Goal: Information Seeking & Learning: Check status

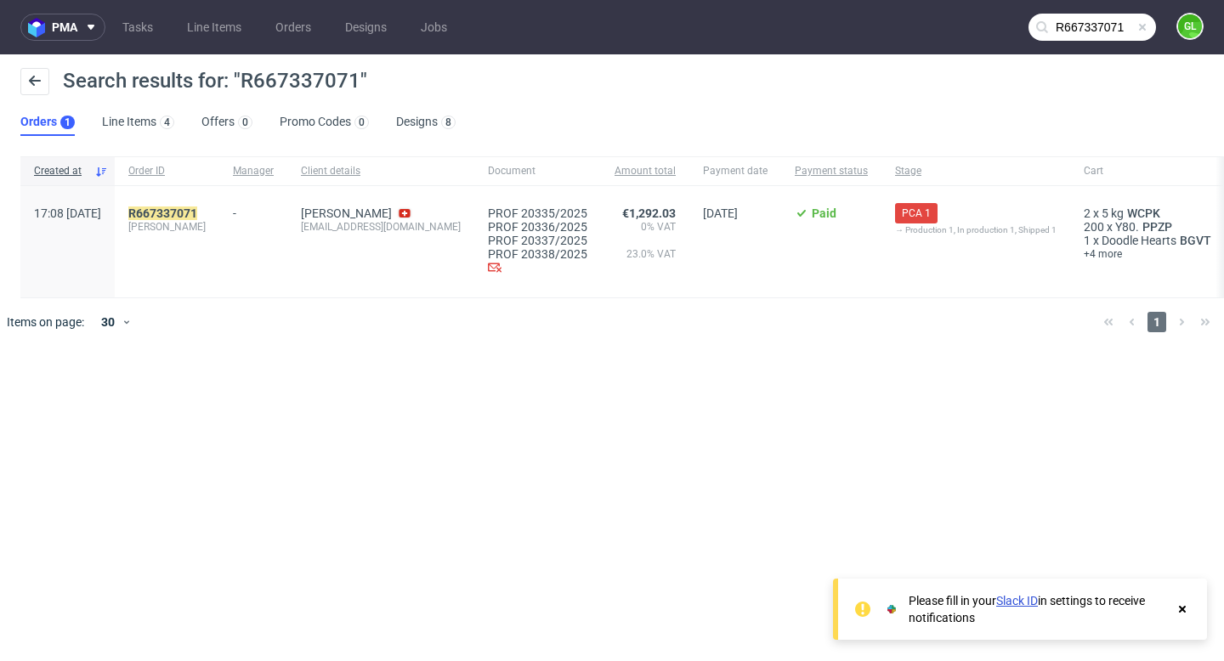
click at [1145, 27] on span at bounding box center [1143, 27] width 14 height 14
click at [1094, 35] on input "text" at bounding box center [1093, 27] width 128 height 27
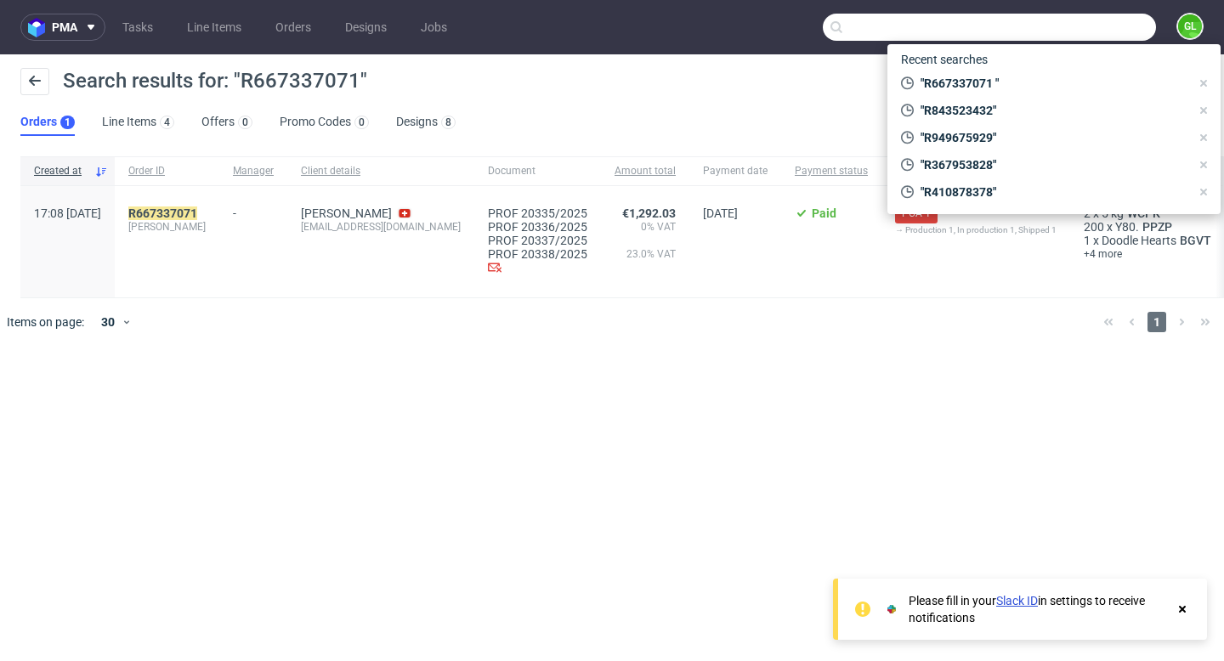
paste input "R949675929"
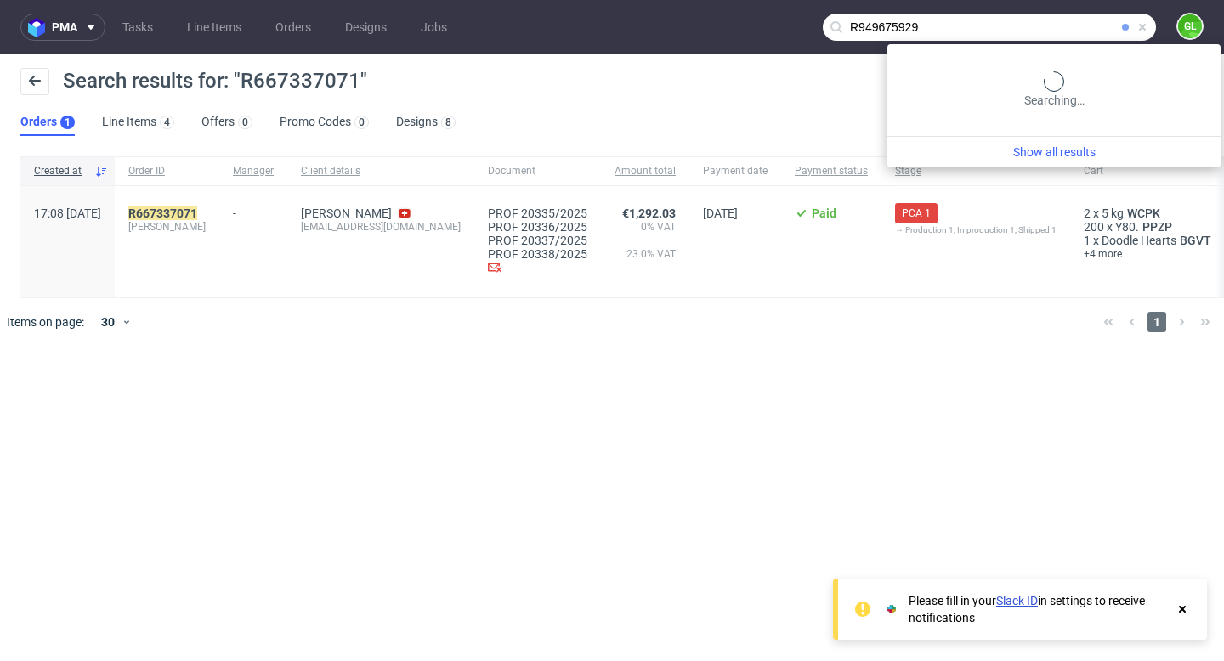
type input "R949675929"
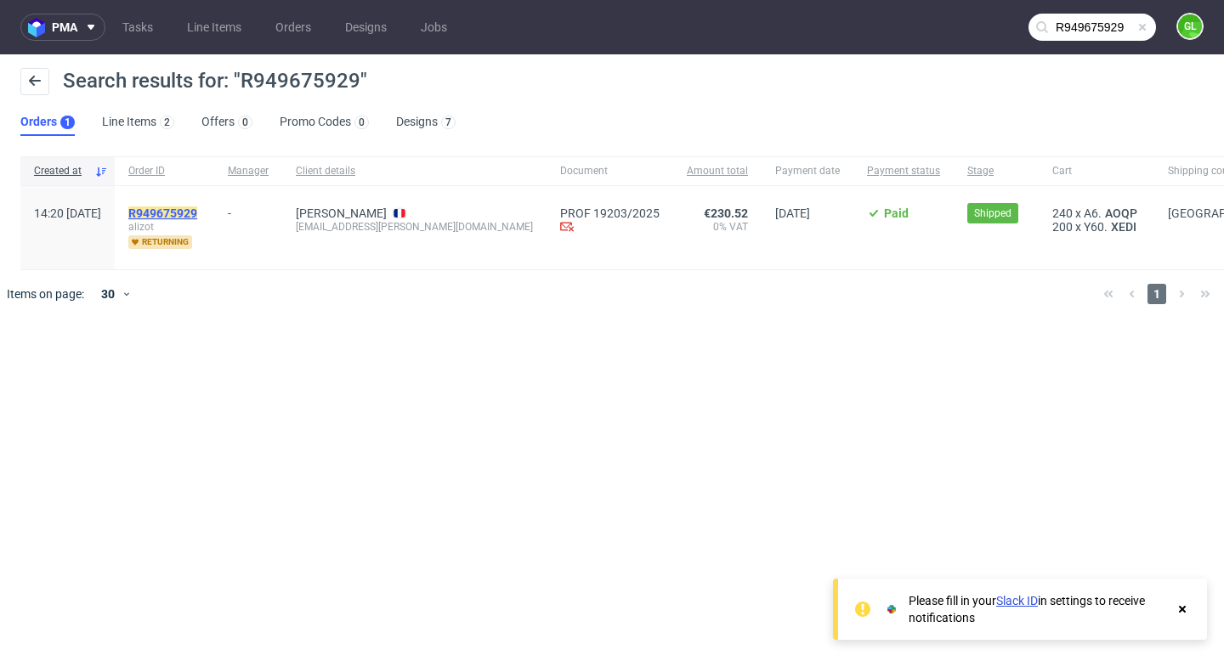
click at [197, 212] on mark "R949675929" at bounding box center [162, 214] width 69 height 14
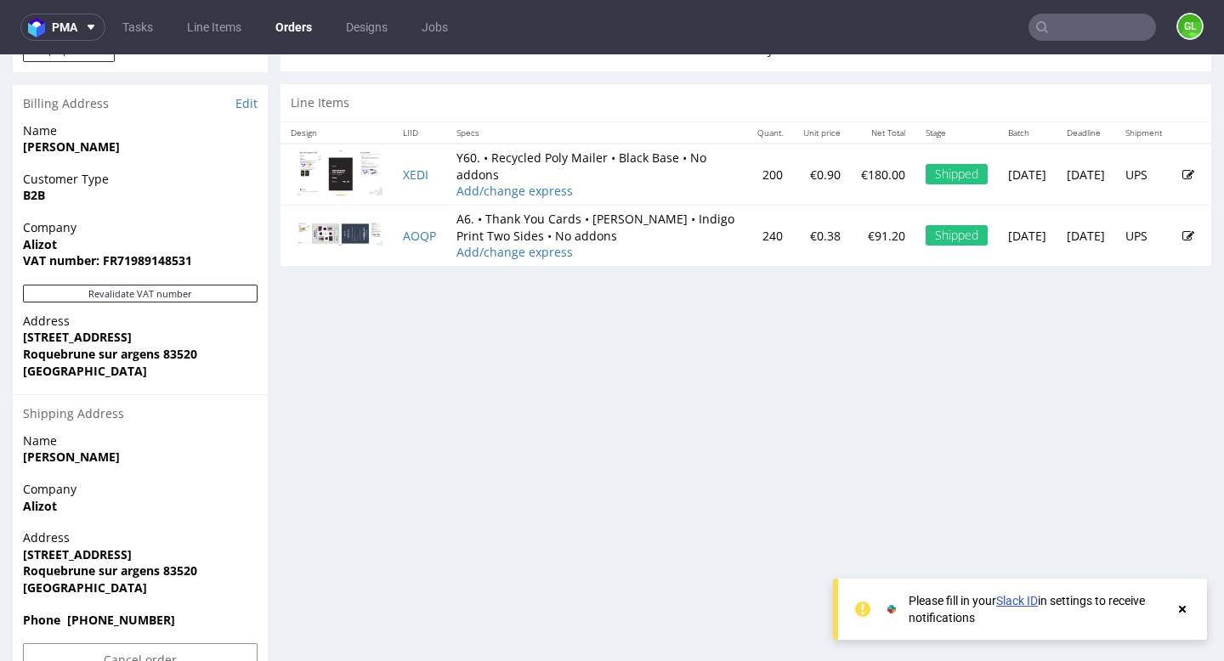
scroll to position [817, 0]
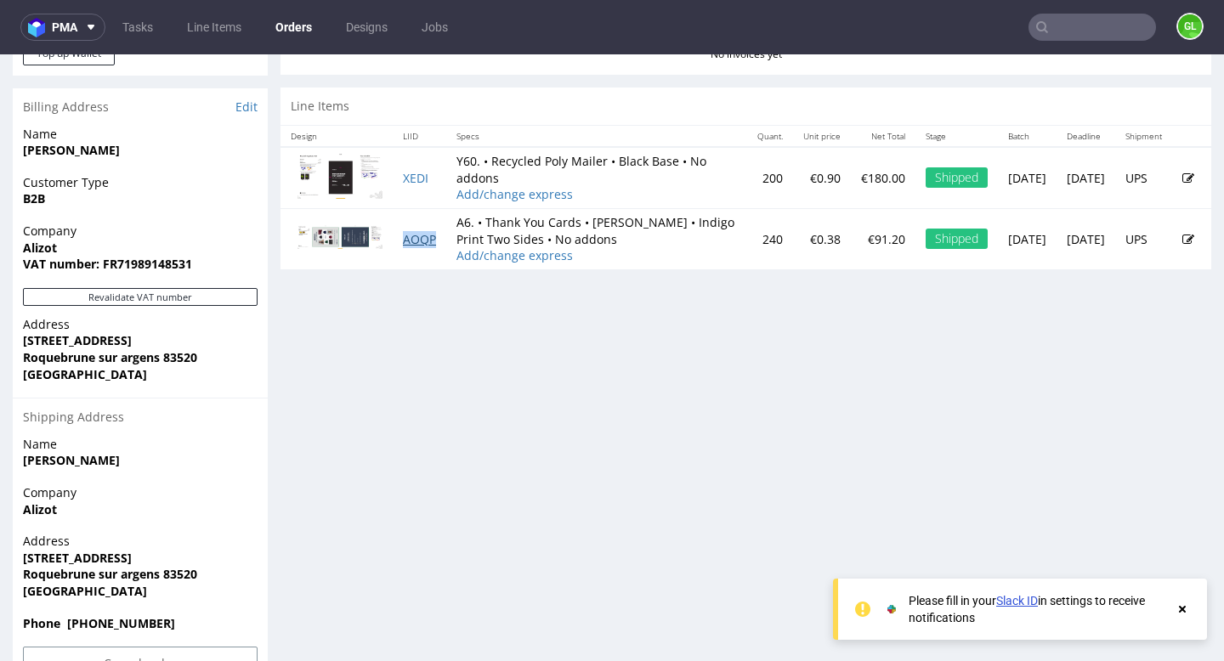
click at [414, 240] on link "AOQP" at bounding box center [419, 239] width 33 height 16
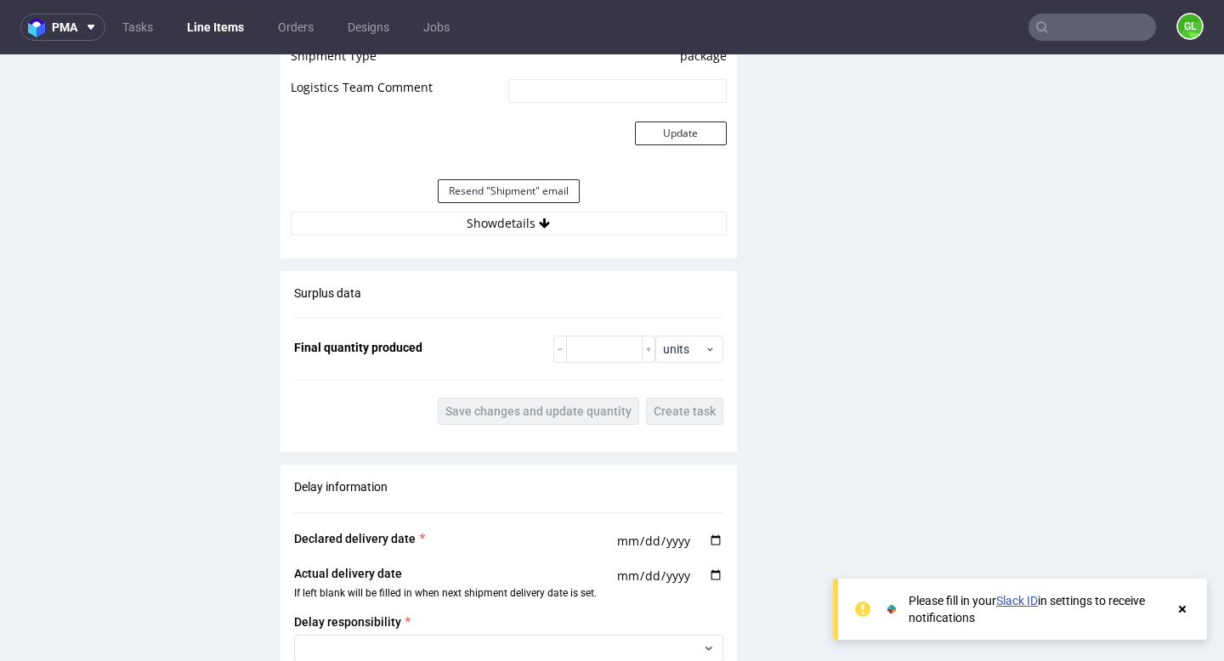
scroll to position [1612, 0]
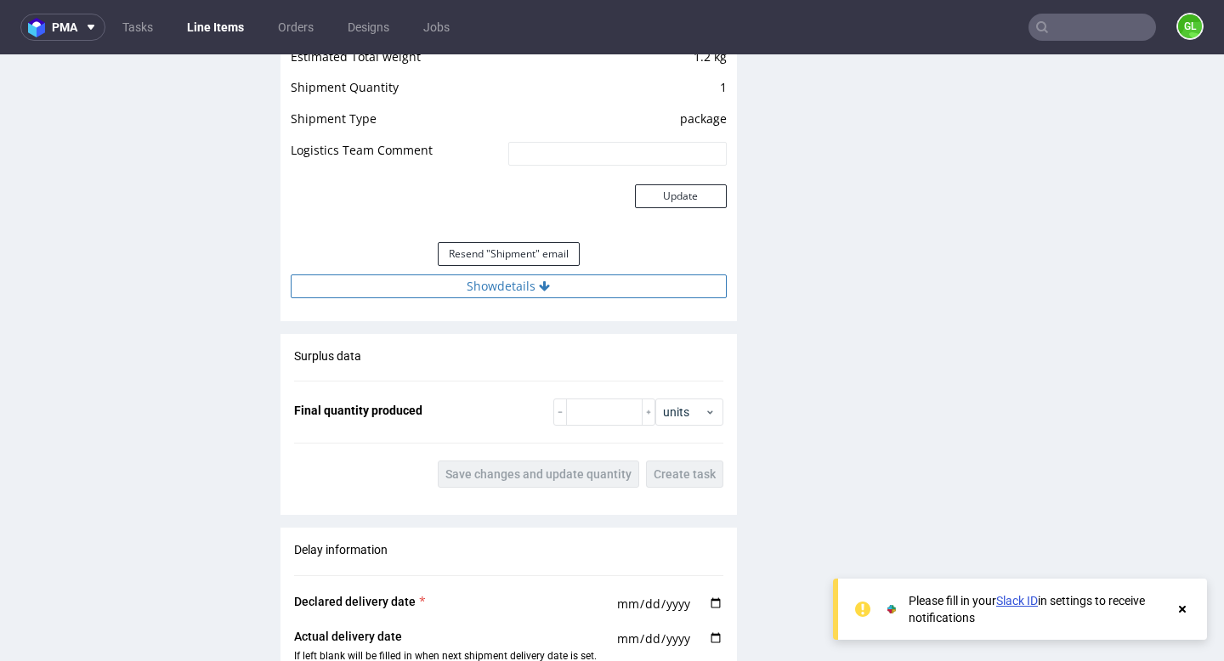
click at [524, 278] on button "Show details" at bounding box center [509, 287] width 436 height 24
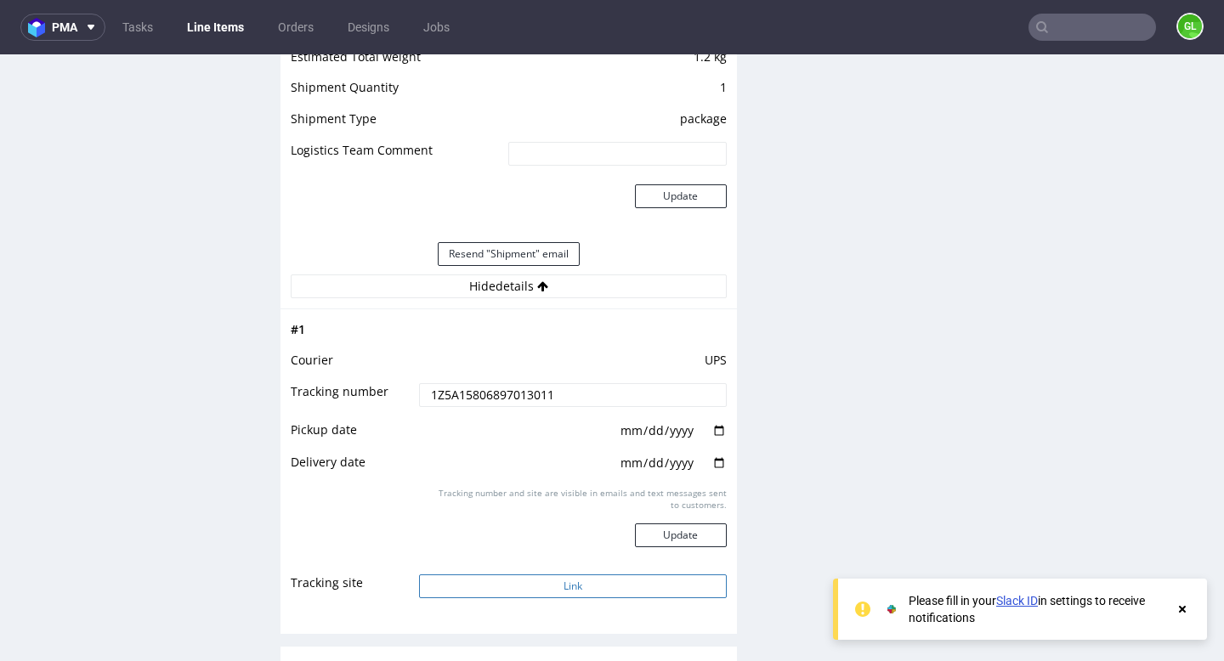
click at [535, 588] on button "Link" at bounding box center [572, 587] width 307 height 24
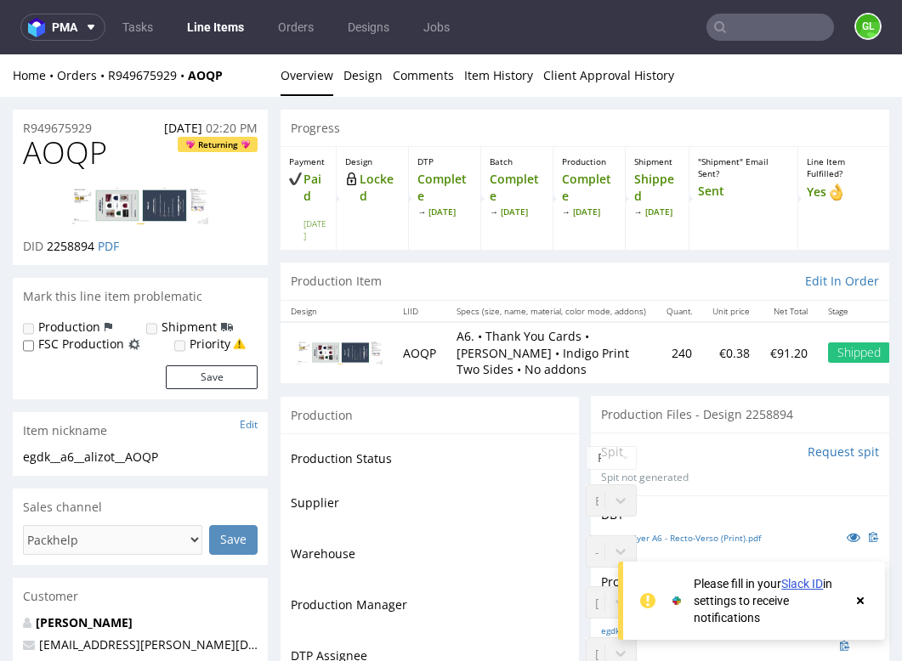
click at [859, 604] on icon at bounding box center [860, 601] width 15 height 14
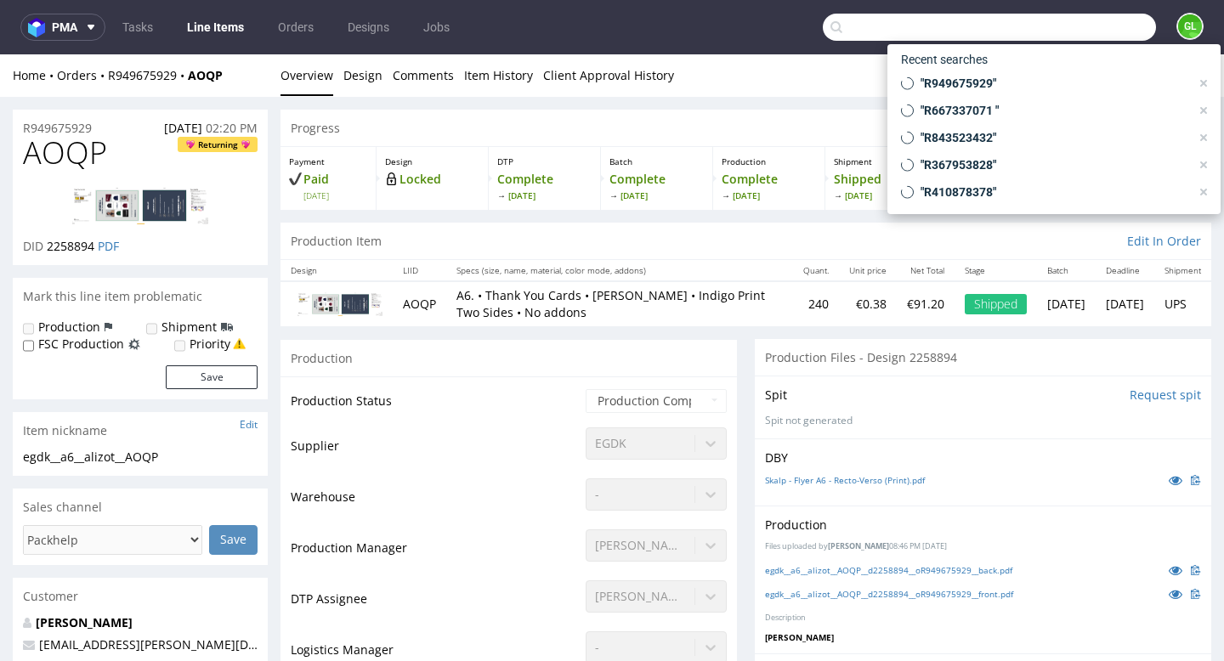
click at [1085, 21] on input "text" at bounding box center [989, 27] width 333 height 27
paste input "R196565966"
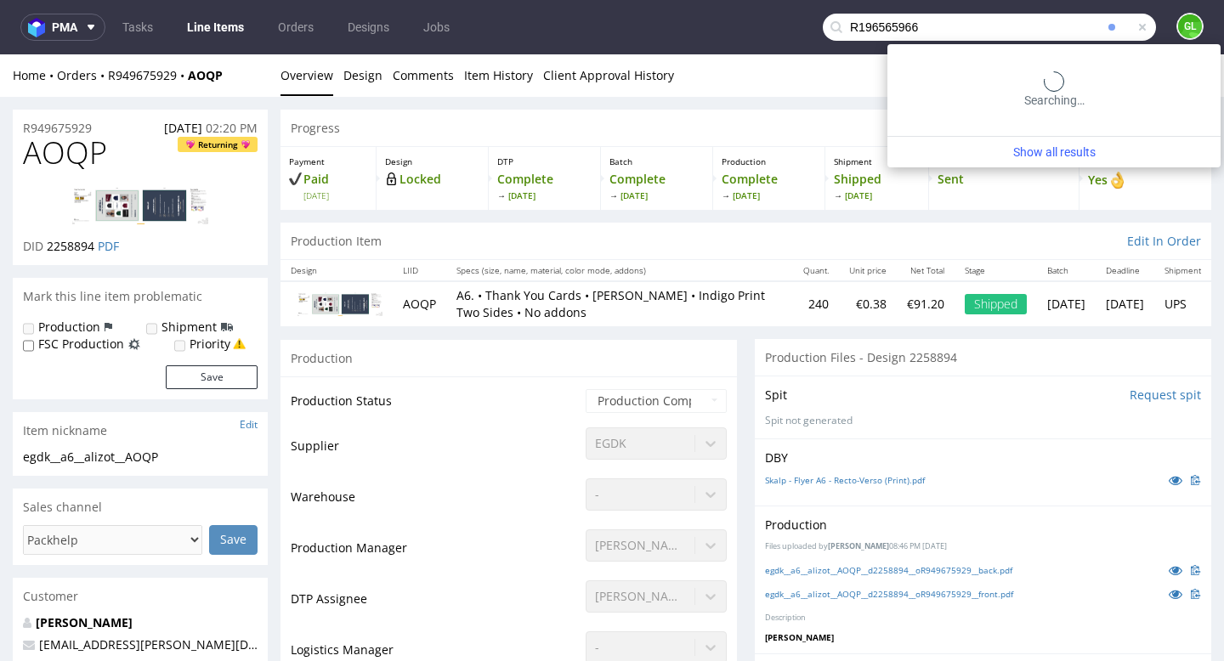
type input "R196565966"
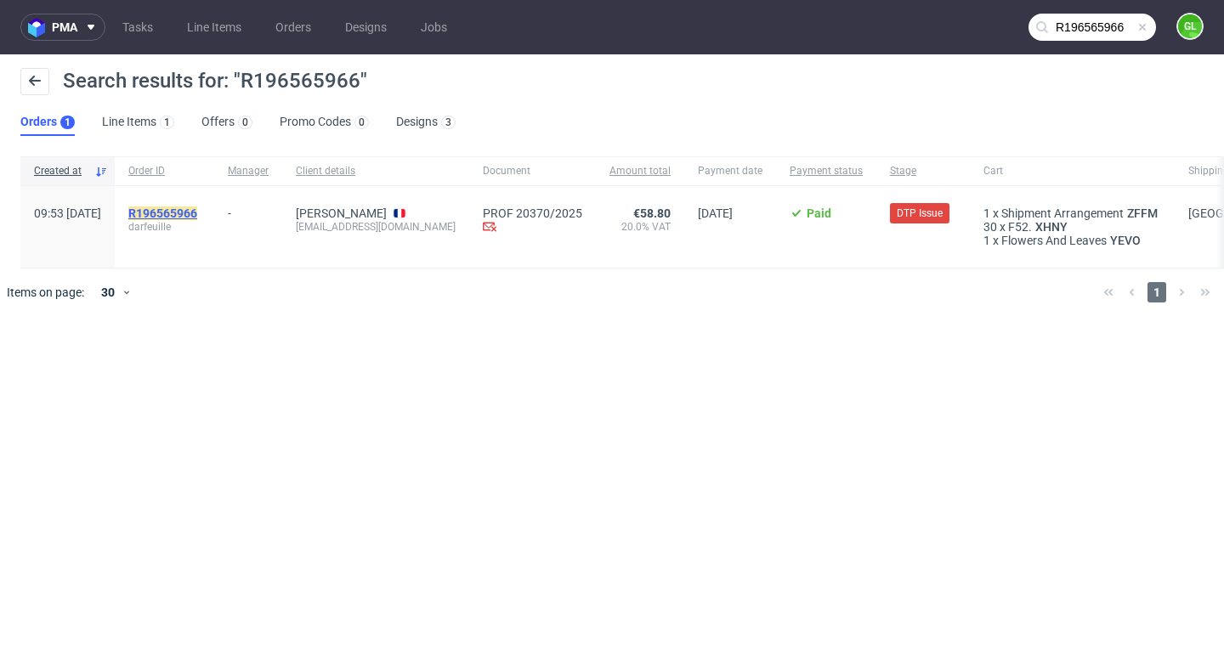
click at [197, 209] on mark "R196565966" at bounding box center [162, 214] width 69 height 14
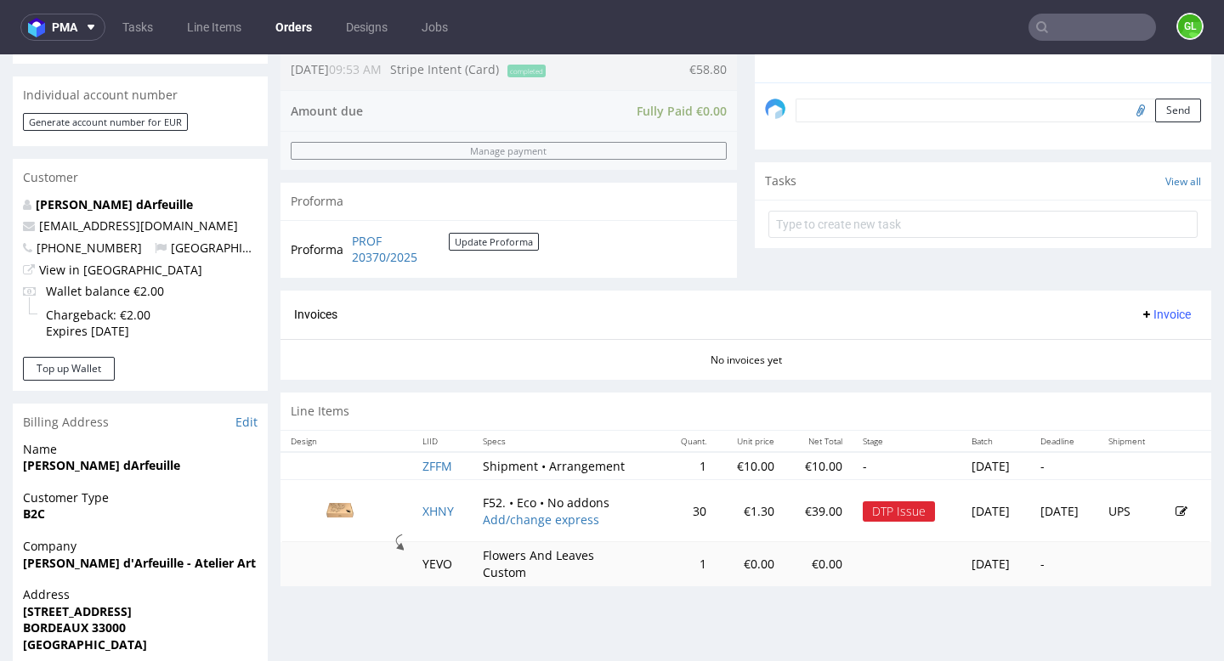
scroll to position [505, 0]
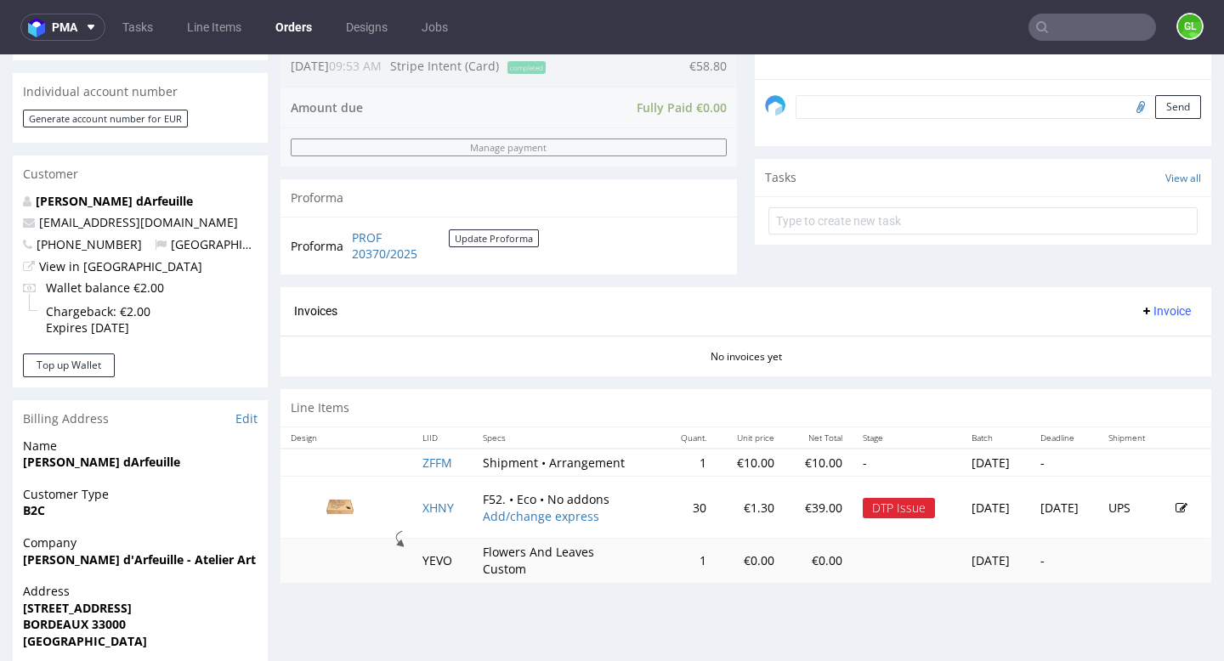
click at [425, 497] on td "XHNY" at bounding box center [442, 508] width 61 height 62
click at [424, 509] on link "XHNY" at bounding box center [437, 508] width 31 height 16
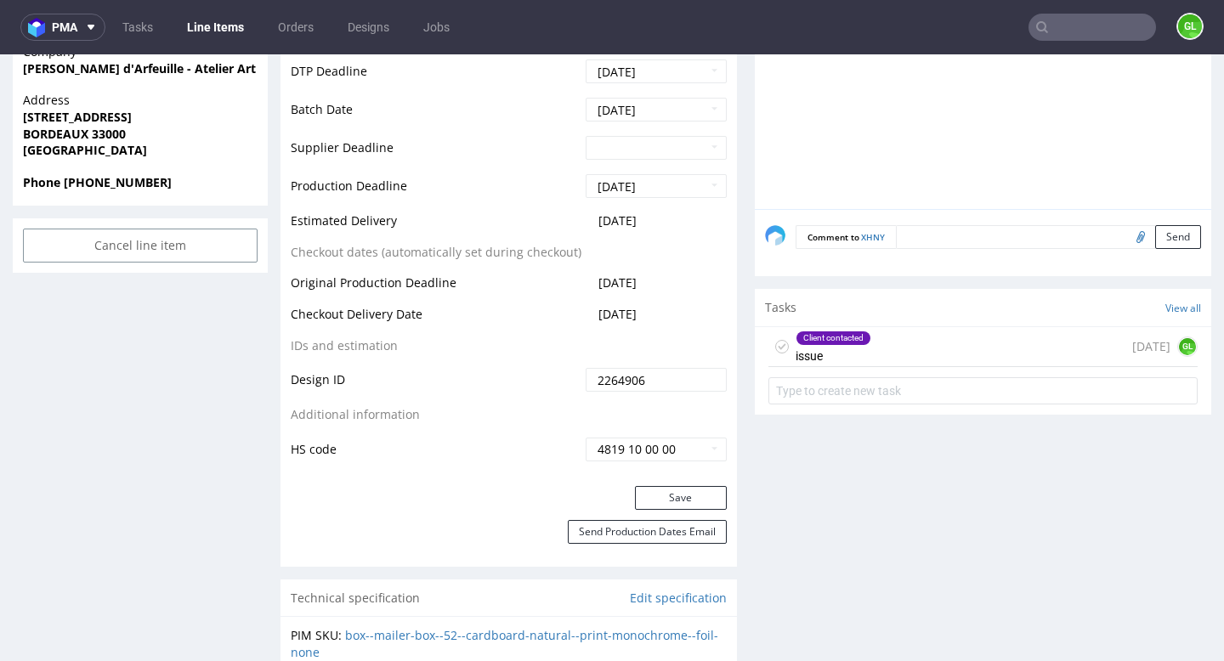
scroll to position [807, 0]
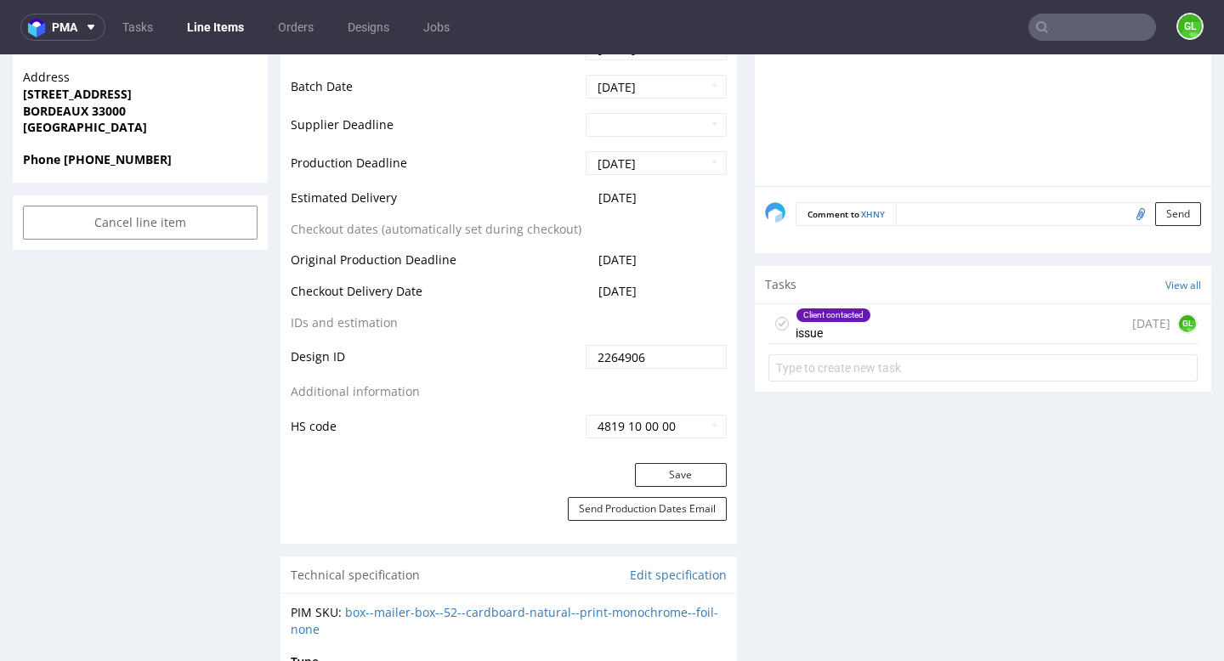
click at [934, 320] on div "Client contacted issue [DATE] GL" at bounding box center [982, 324] width 429 height 40
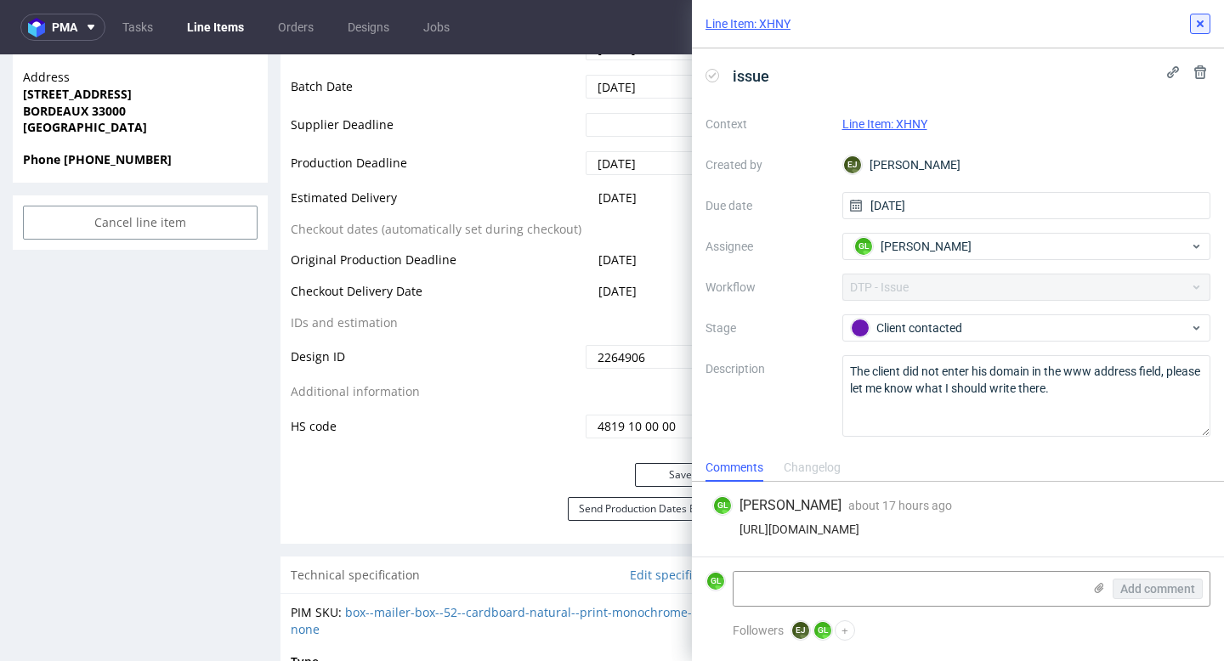
click at [1201, 21] on use at bounding box center [1200, 23] width 7 height 7
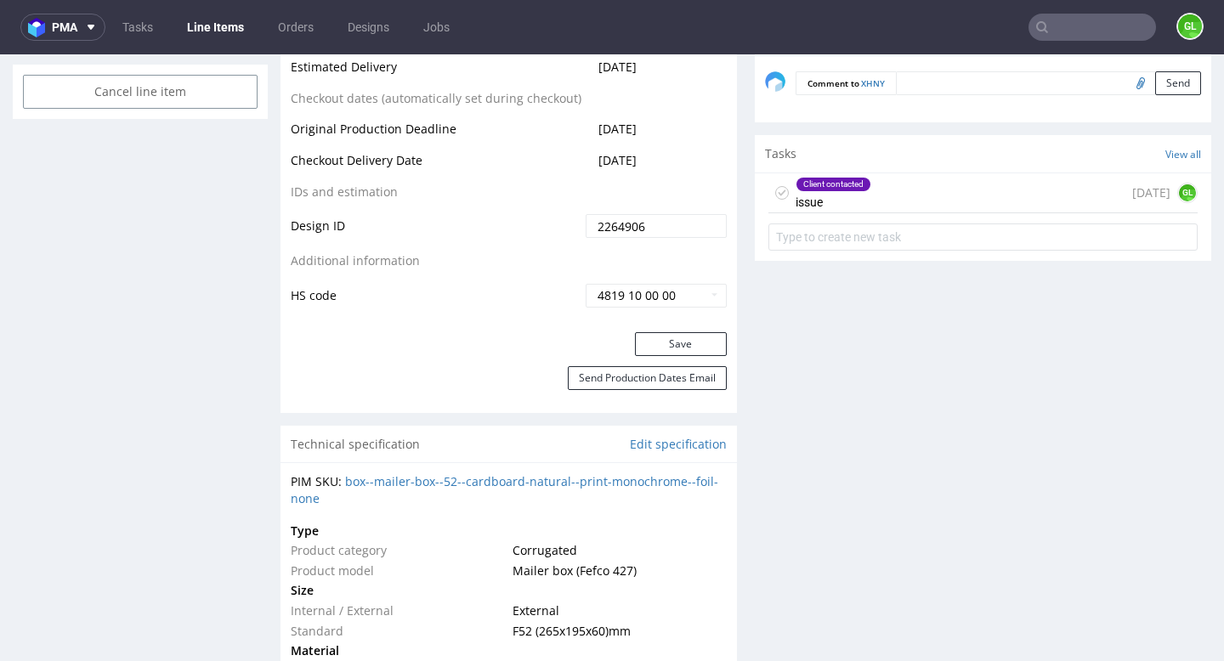
scroll to position [939, 0]
click at [524, 485] on link "box--mailer-box--52--cardboard-natural--print-monochrome--foil-none" at bounding box center [505, 488] width 428 height 33
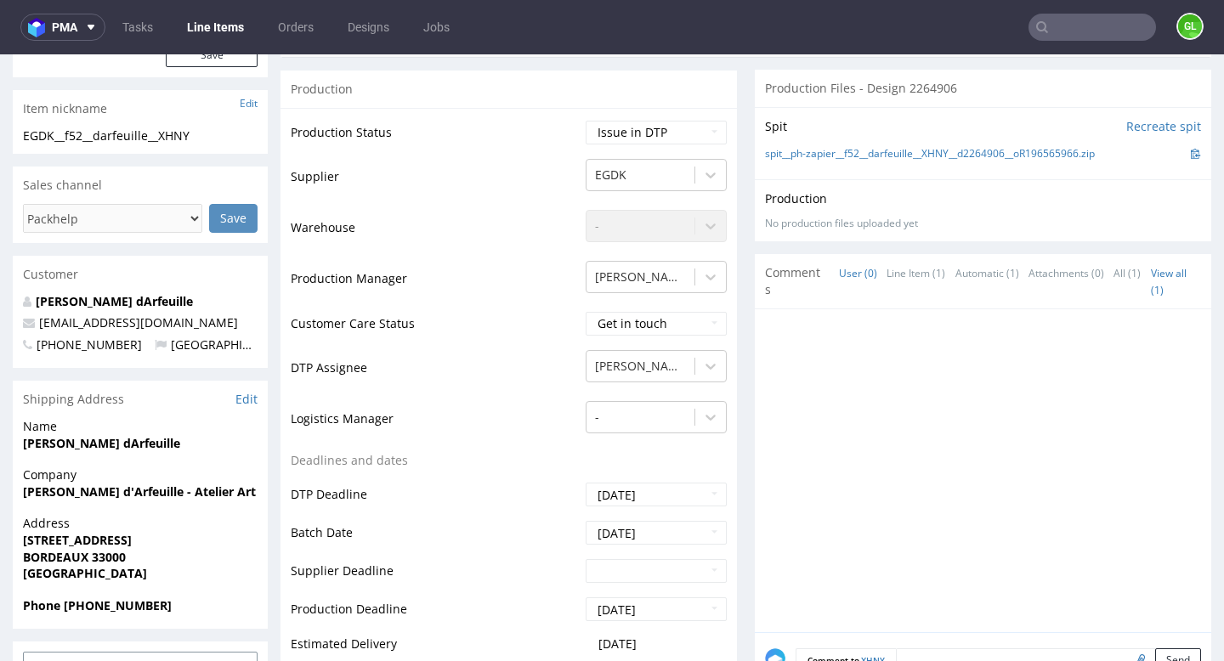
scroll to position [306, 0]
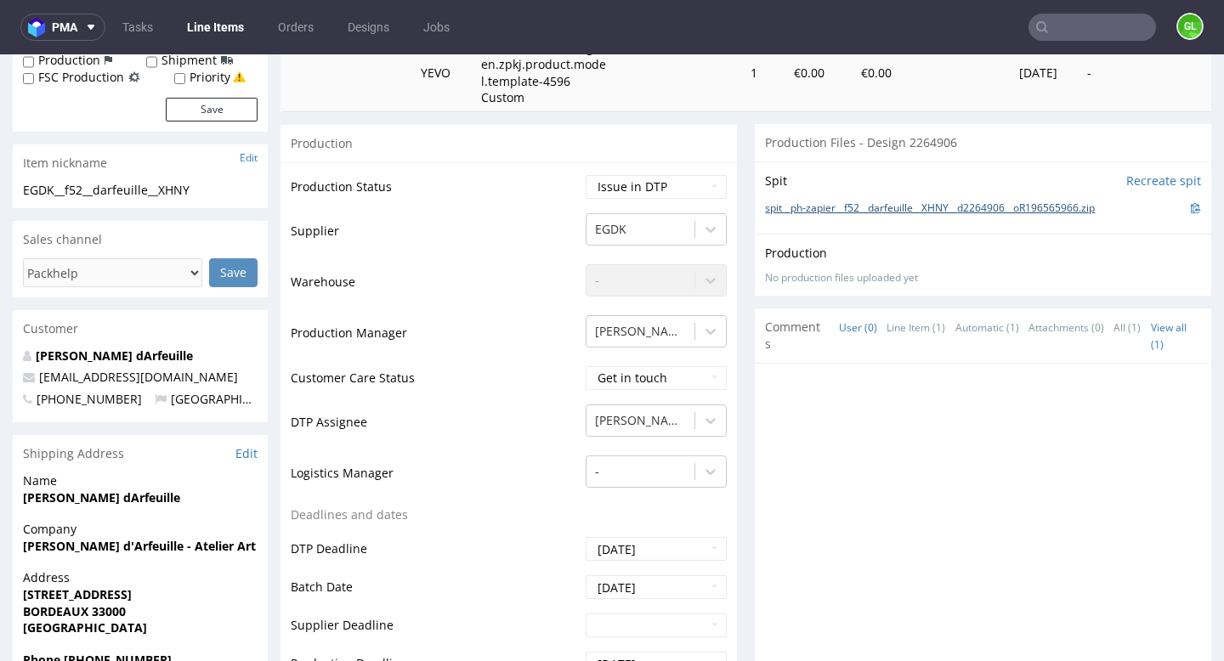
click at [881, 207] on link "spit__ph-zapier__f52__darfeuille__XHNY__d2264906__oR196565966.zip" at bounding box center [930, 208] width 330 height 14
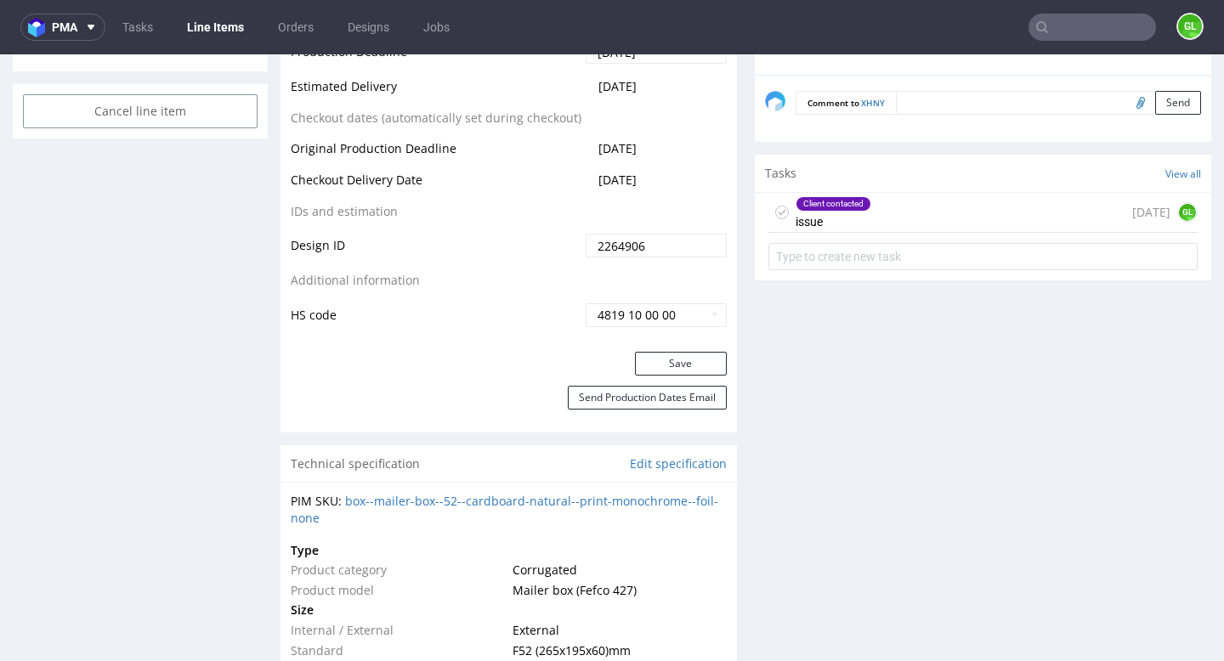
scroll to position [899, 0]
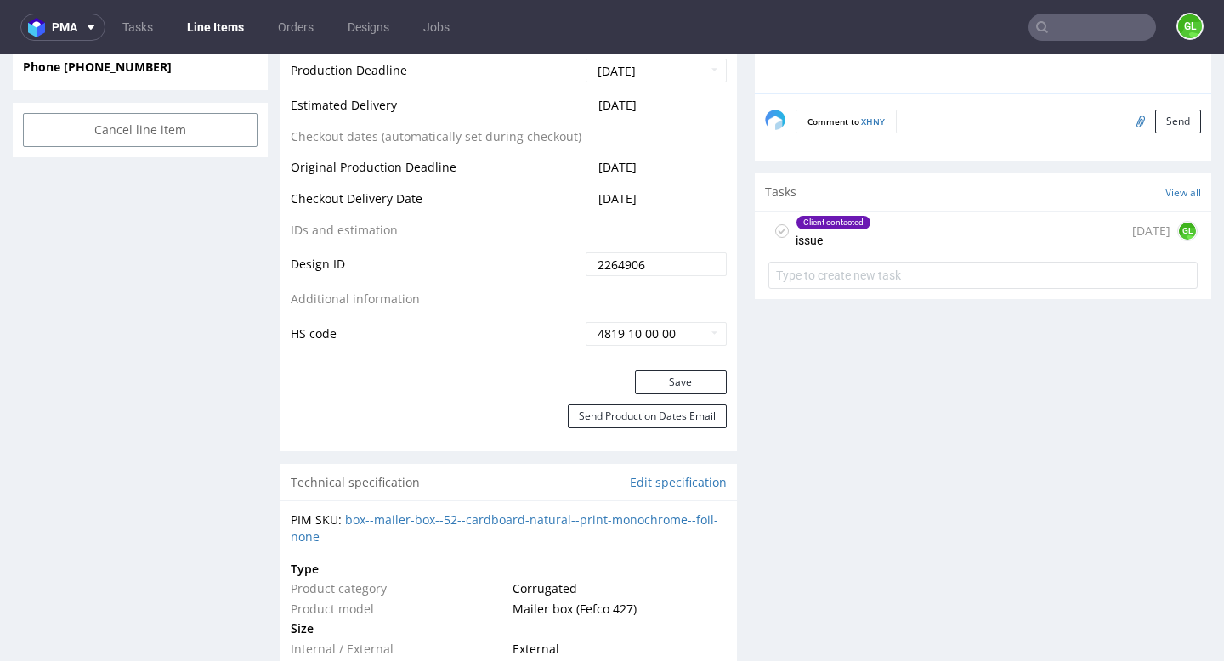
click at [1002, 238] on div "Client contacted issue [DATE] GL" at bounding box center [982, 232] width 429 height 40
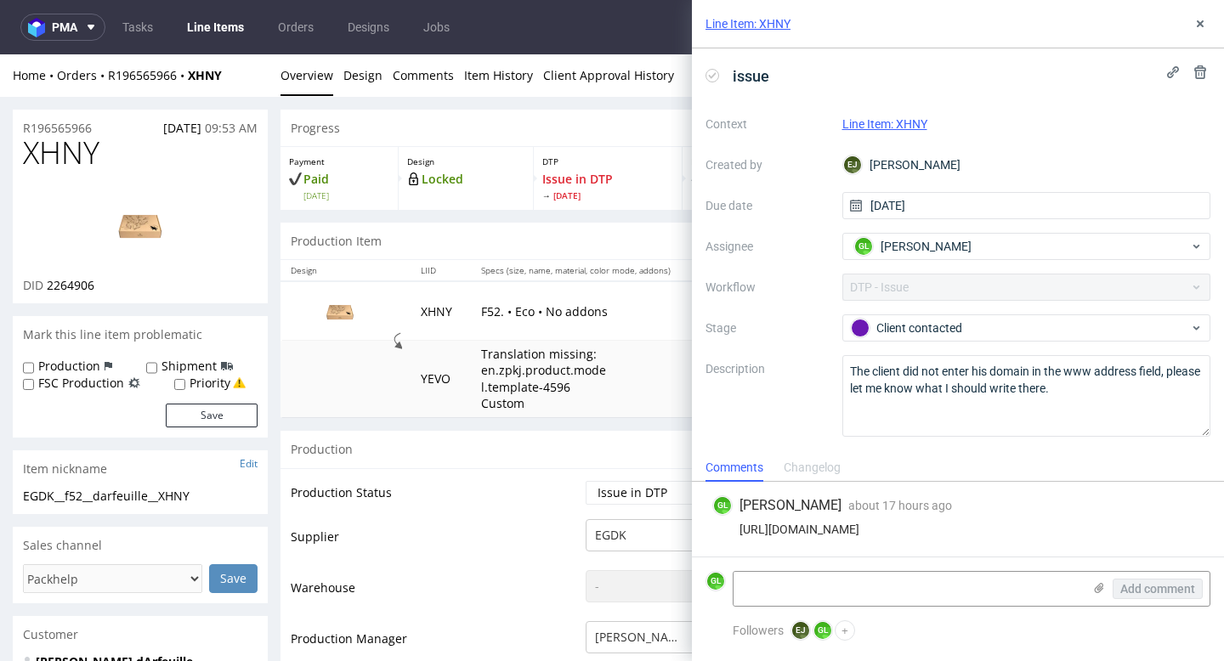
click at [121, 203] on img at bounding box center [140, 225] width 136 height 77
click at [133, 228] on img at bounding box center [140, 225] width 136 height 77
click at [1198, 31] on button at bounding box center [1200, 24] width 20 height 20
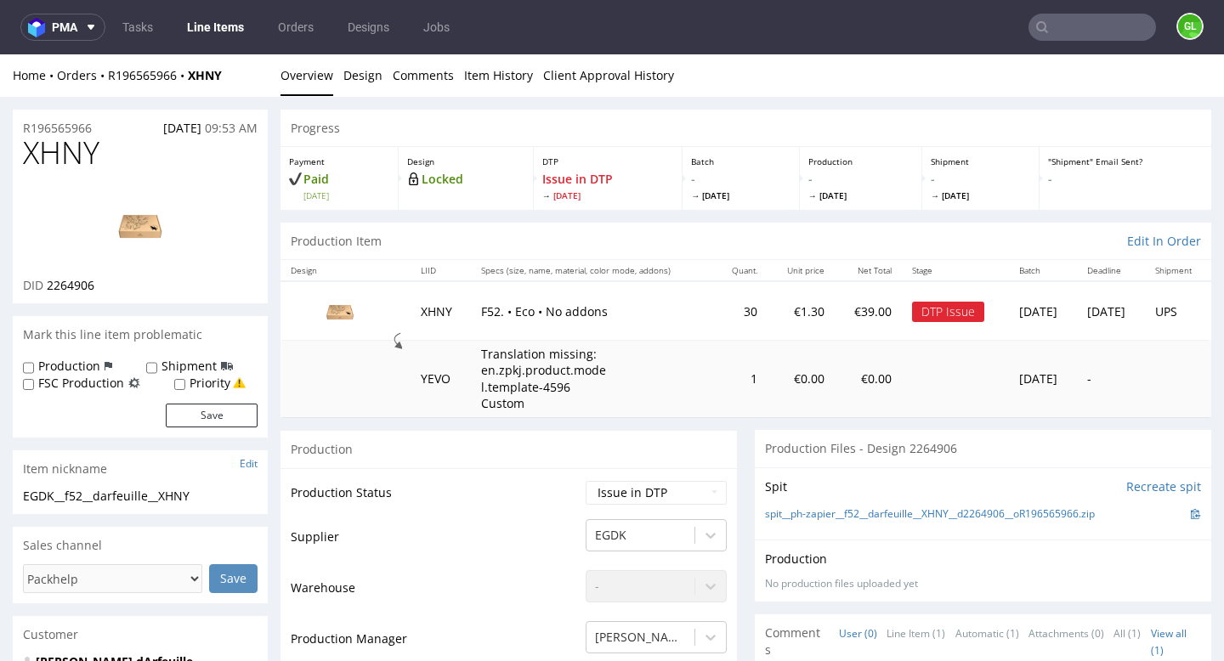
click at [1060, 23] on input "text" at bounding box center [1093, 27] width 128 height 27
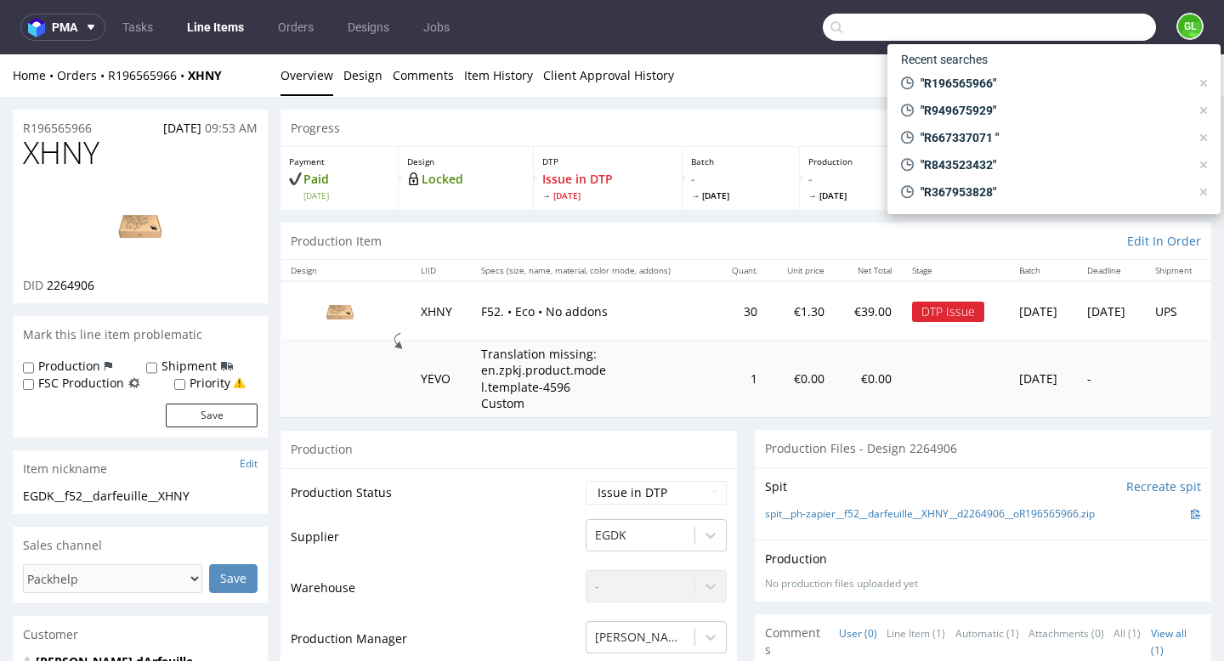
paste input "R843523432"
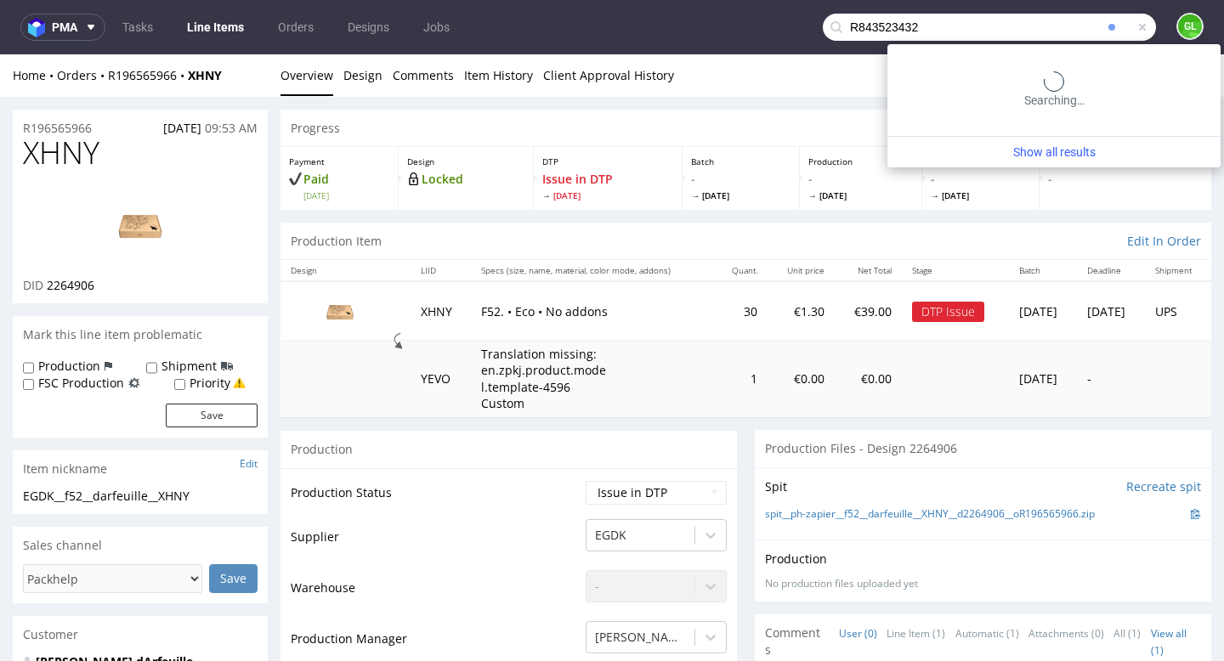
type input "R843523432"
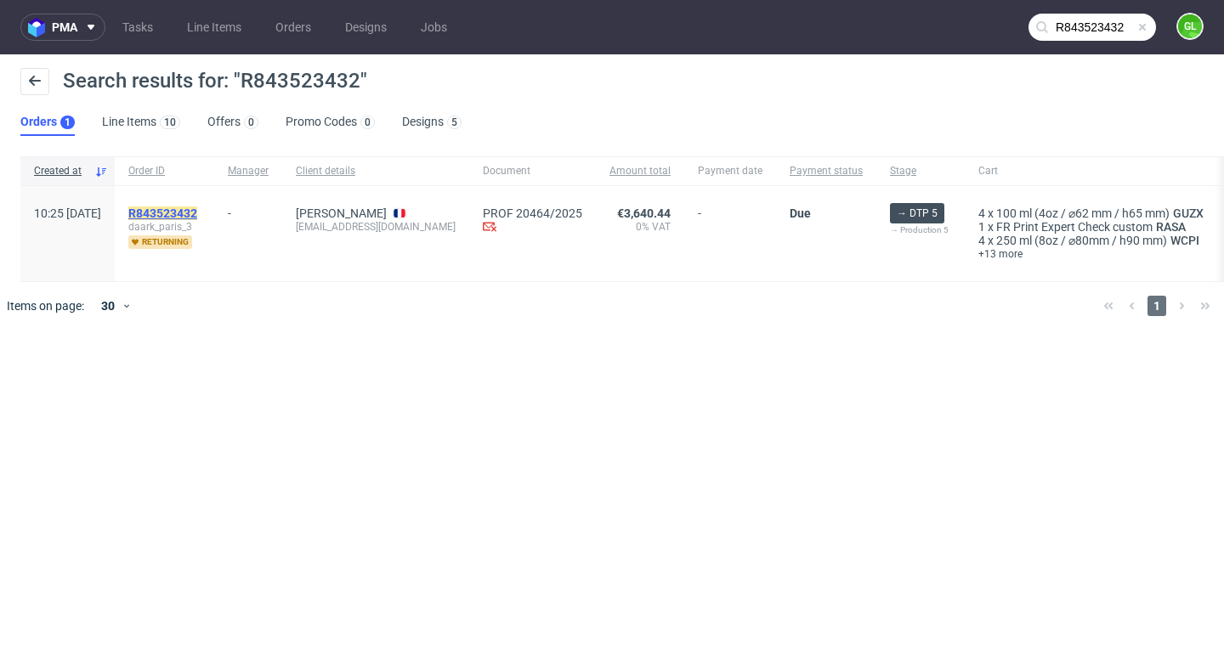
click at [197, 214] on mark "R843523432" at bounding box center [162, 214] width 69 height 14
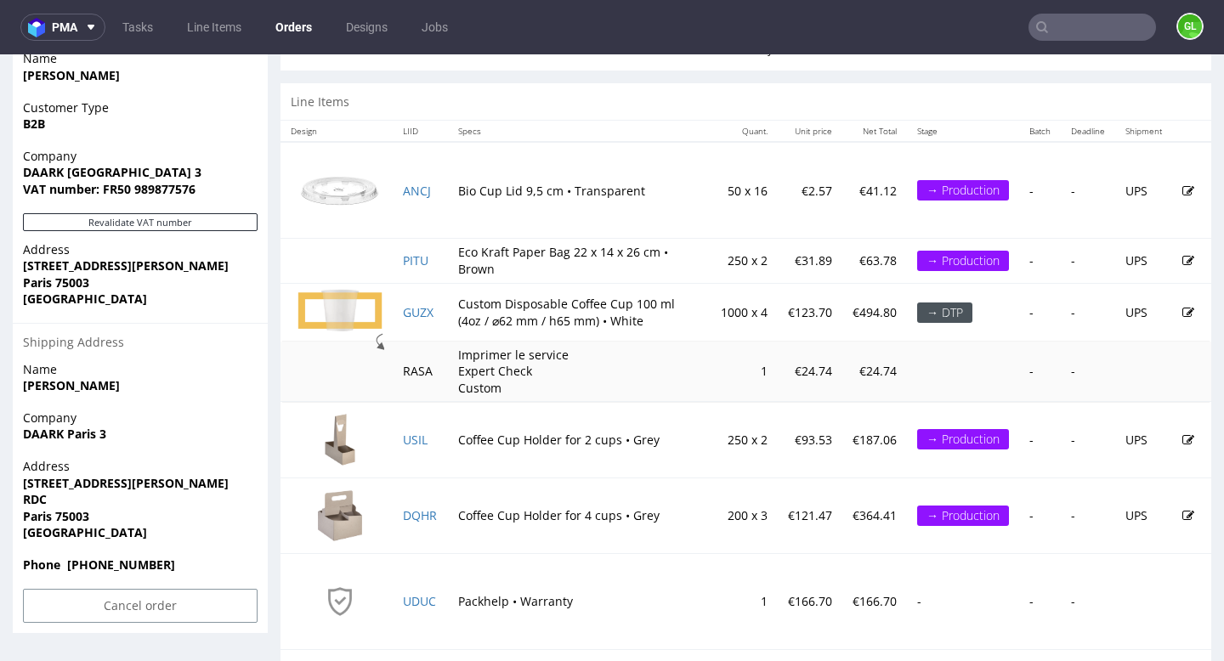
scroll to position [843, 0]
